Goal: Navigation & Orientation: Find specific page/section

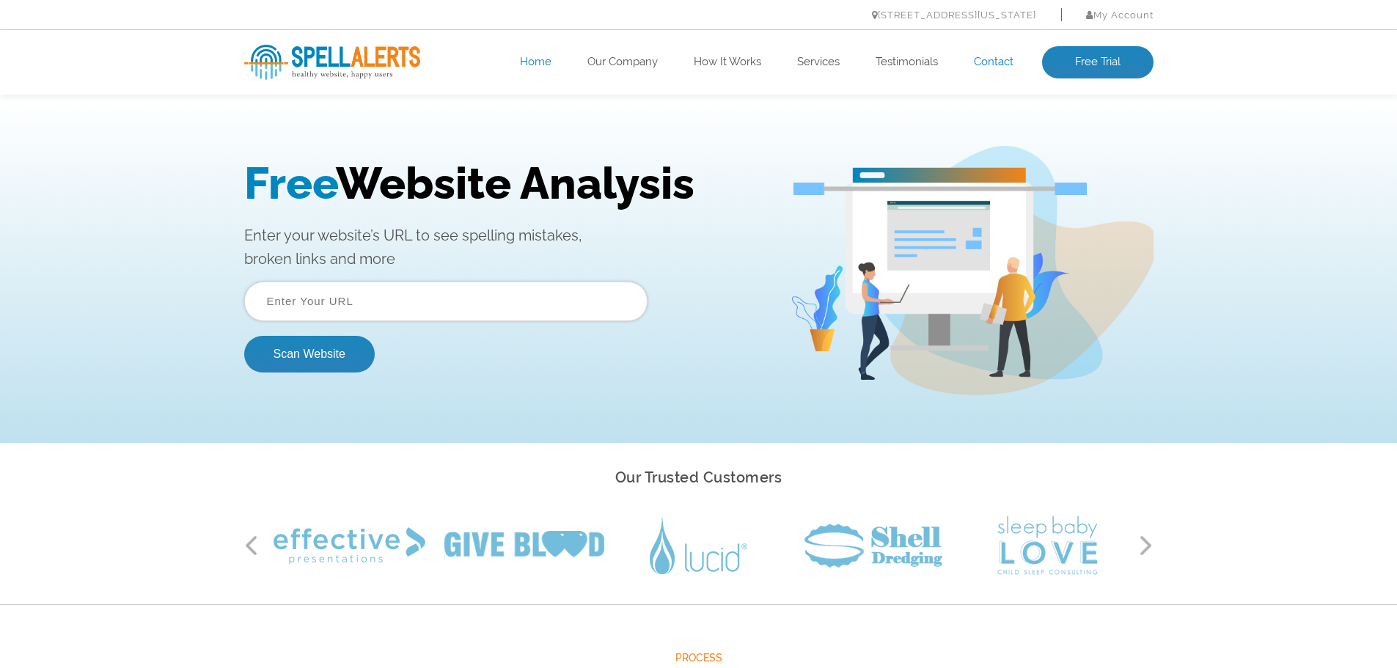
click at [980, 65] on link "Contact" at bounding box center [994, 62] width 40 height 15
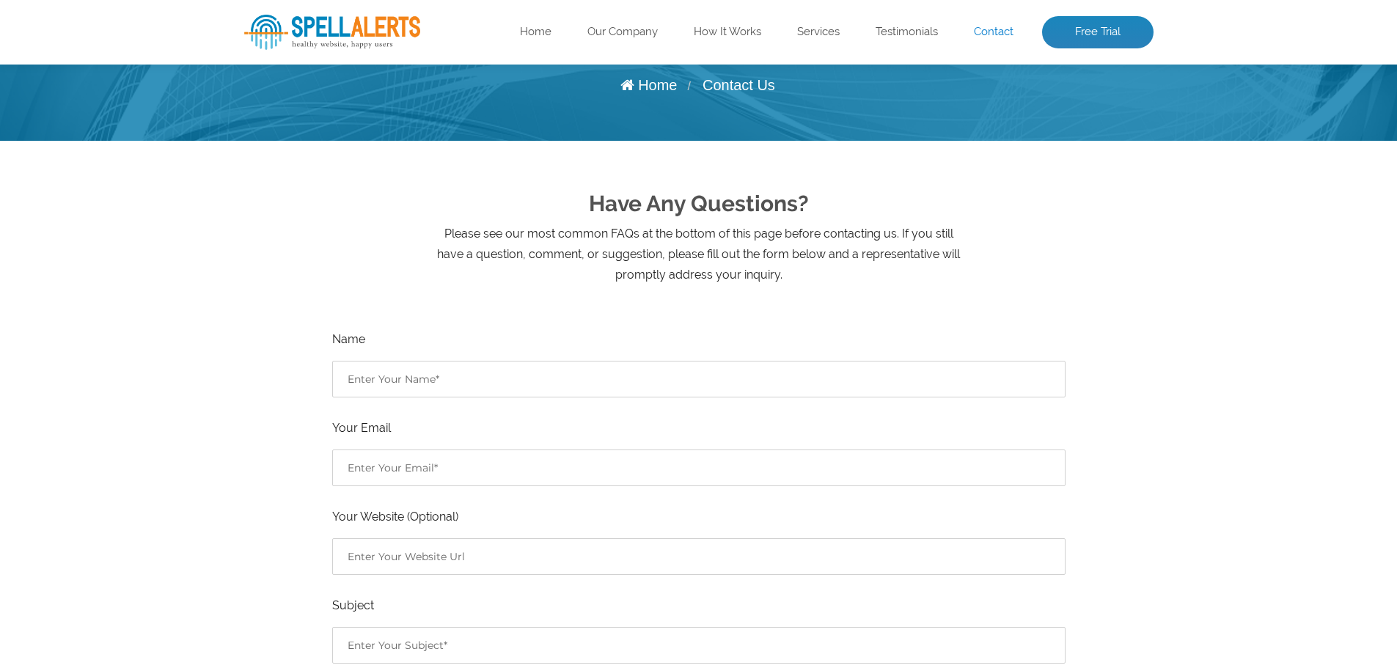
scroll to position [109, 0]
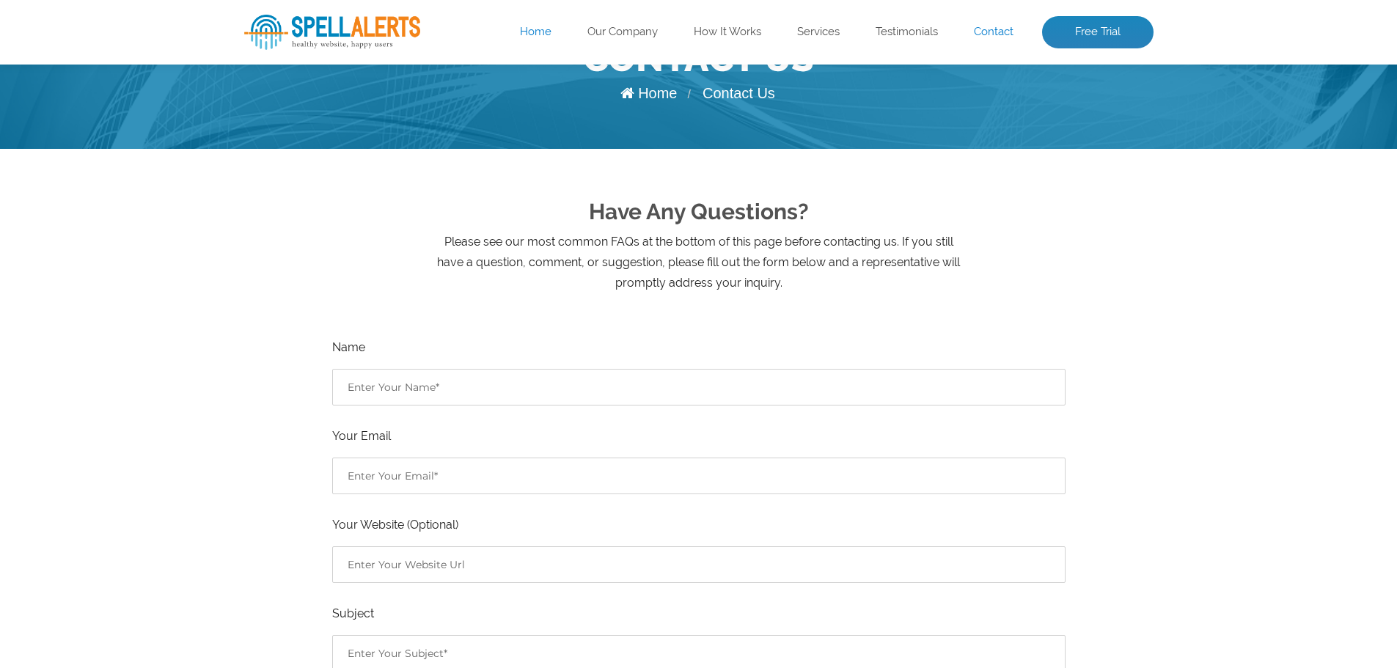
click at [529, 37] on link "Home" at bounding box center [536, 32] width 32 height 15
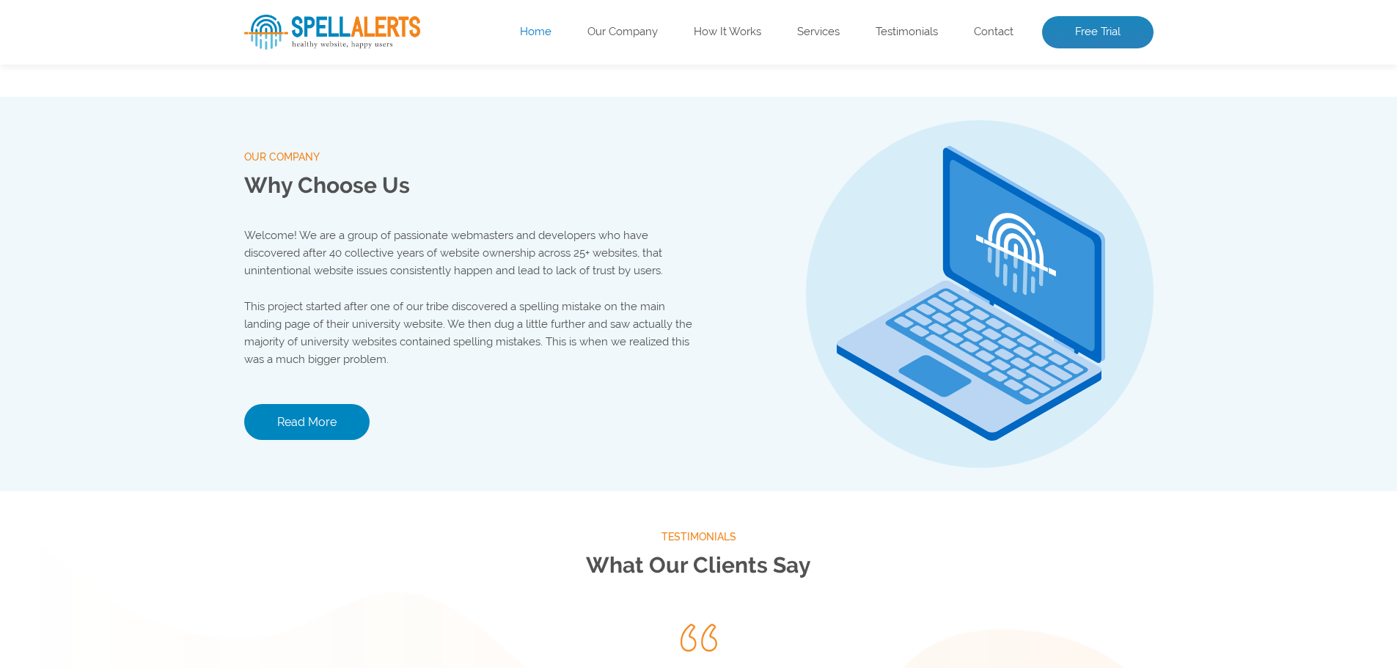
scroll to position [1539, 0]
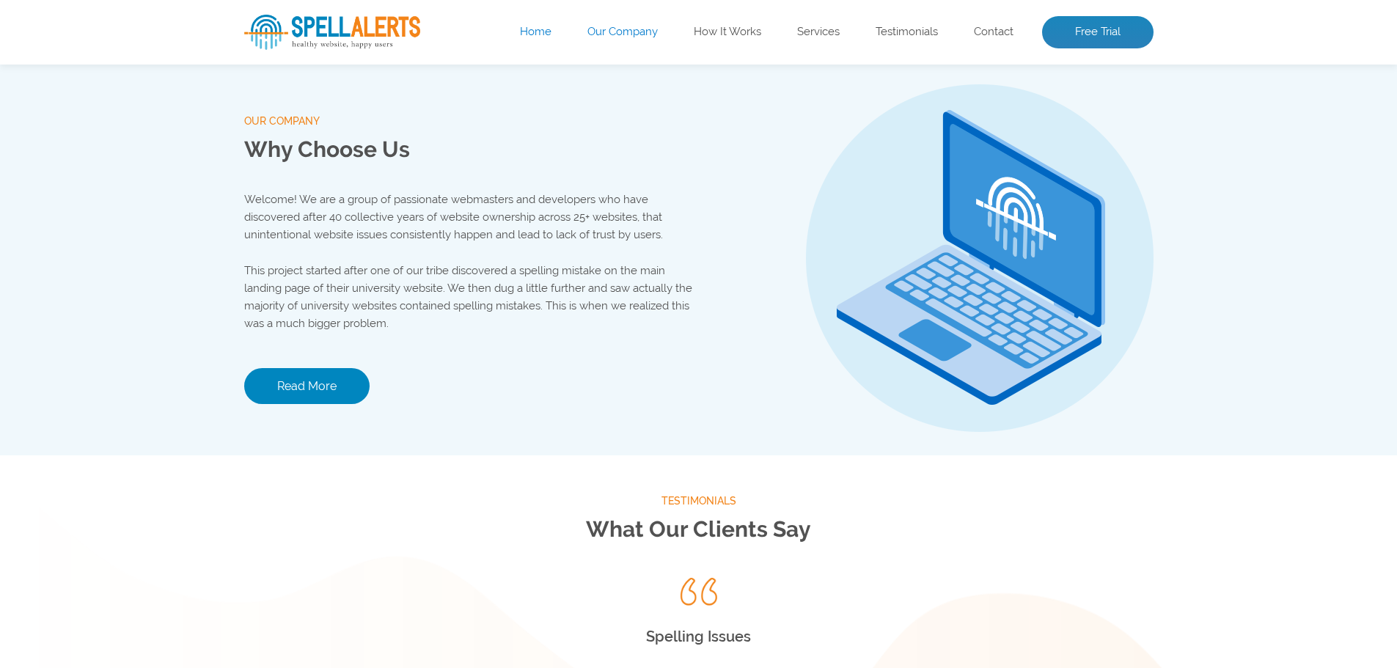
click at [639, 34] on link "Our Company" at bounding box center [622, 32] width 70 height 15
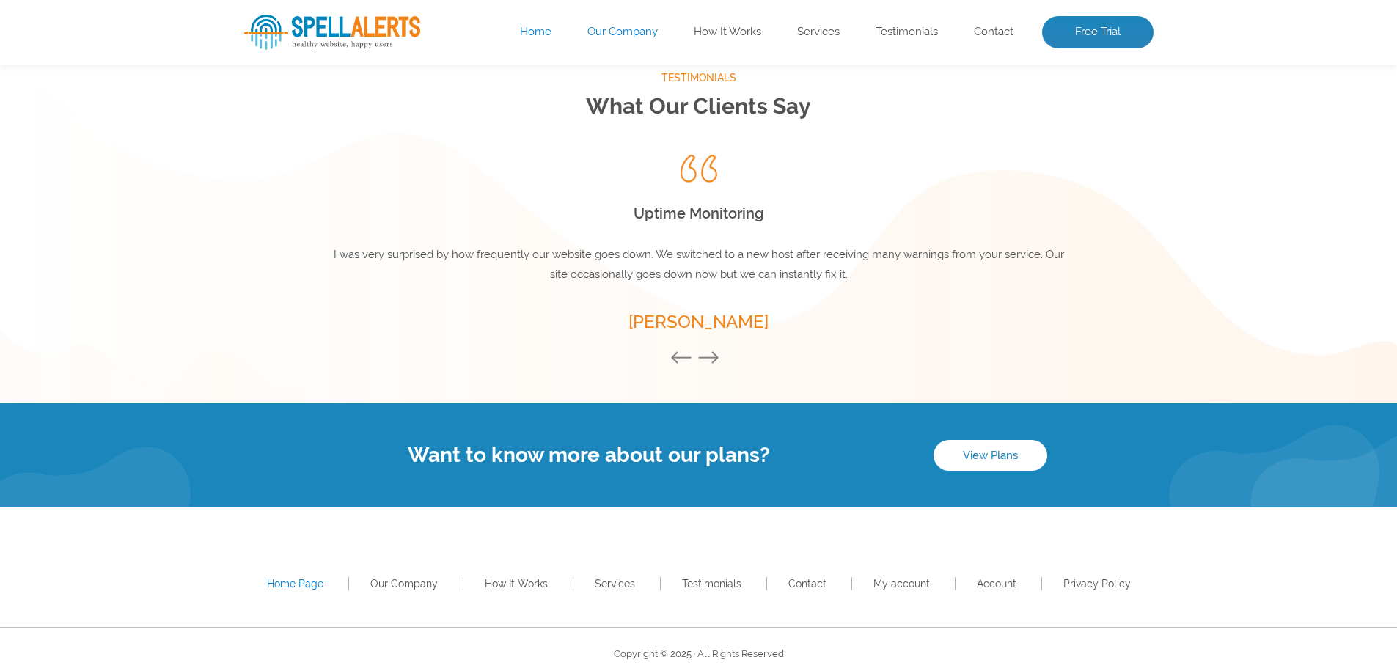
scroll to position [1974, 0]
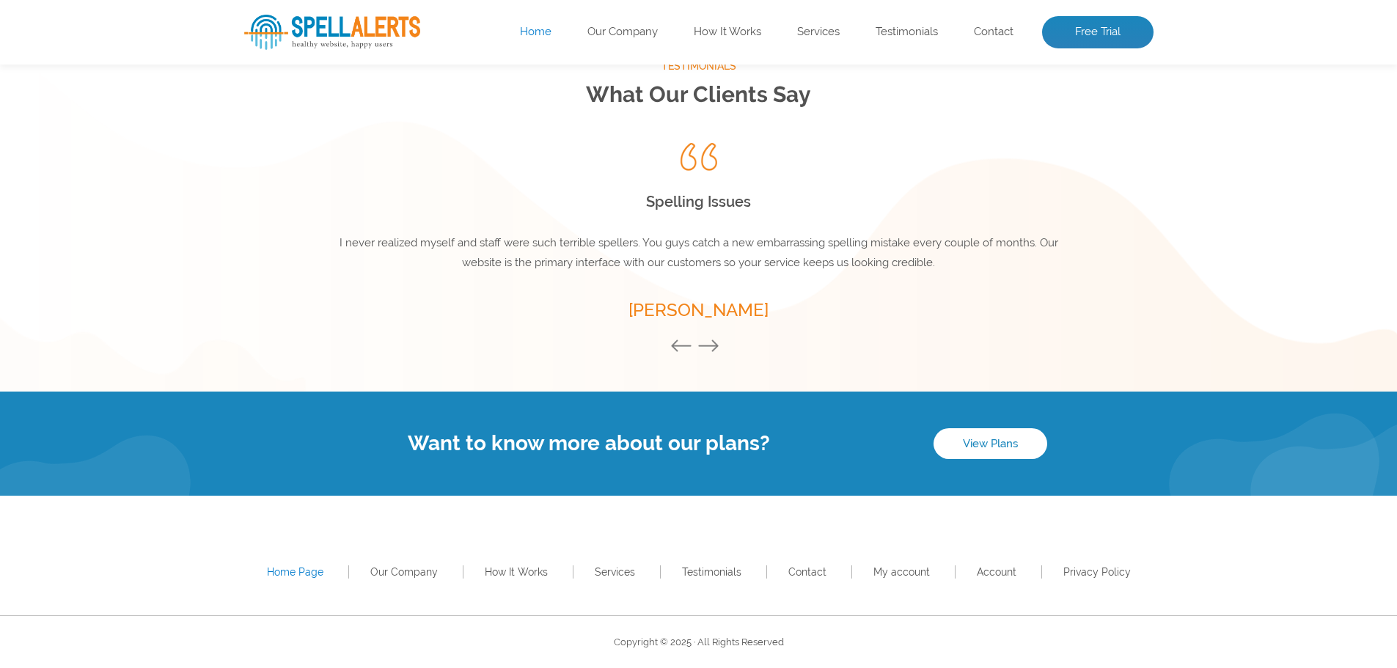
click at [254, 384] on div "Testimonials What Our Clients Say Previous Uptime Monitoring I was very surpris…" at bounding box center [698, 206] width 1397 height 371
